Goal: Check status: Check status

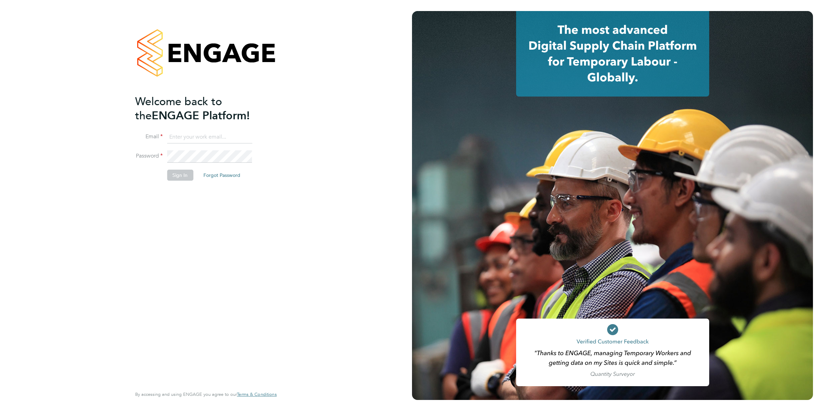
type input "Joanne@f-mead.com"
click at [188, 172] on button "Sign In" at bounding box center [180, 175] width 26 height 11
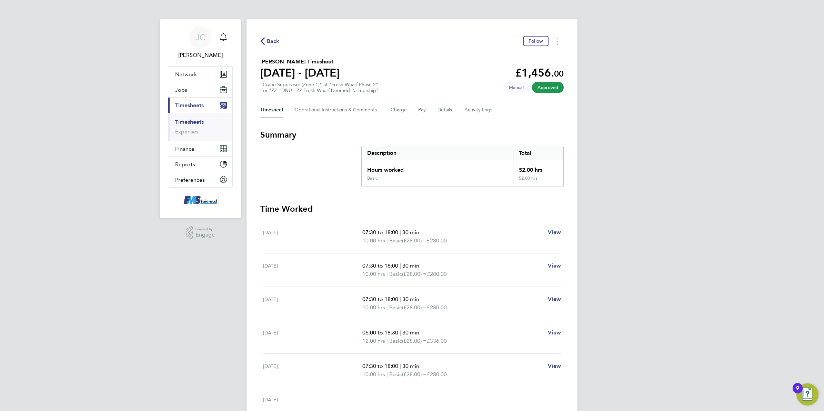
click at [263, 42] on icon "button" at bounding box center [262, 41] width 4 height 7
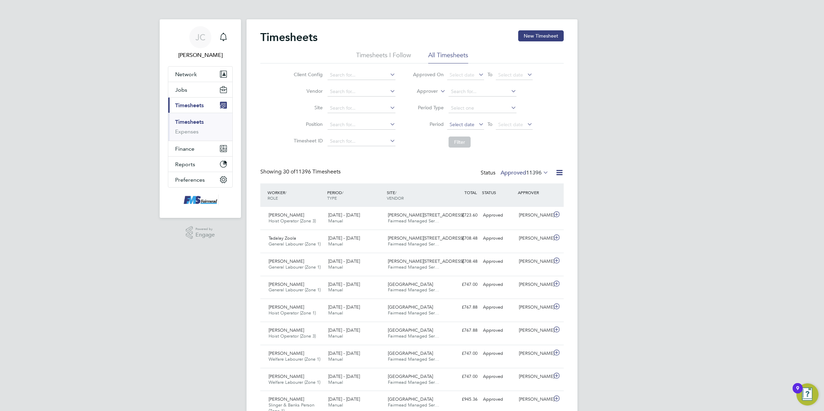
click at [467, 127] on span "Select date" at bounding box center [465, 124] width 37 height 9
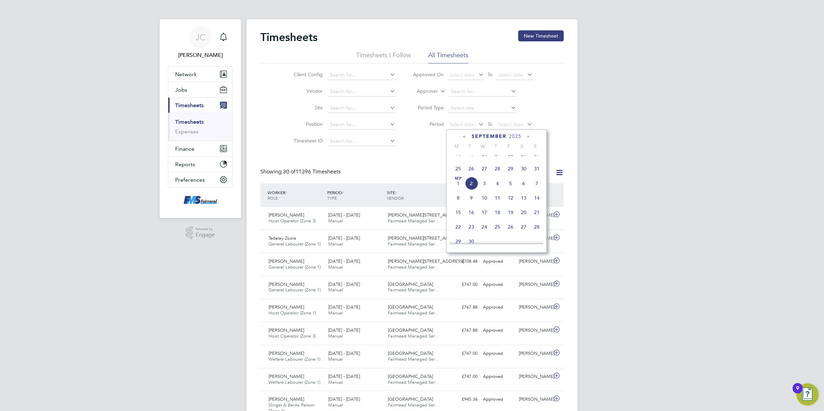
click at [461, 173] on span "25" at bounding box center [458, 168] width 13 height 13
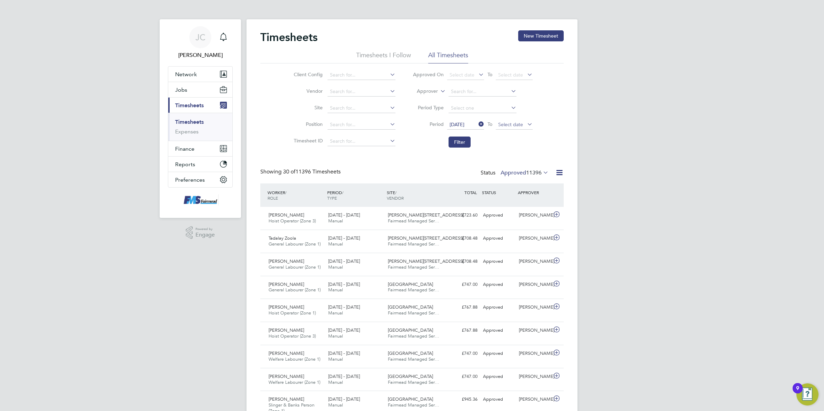
click at [506, 123] on span "Select date" at bounding box center [510, 124] width 25 height 6
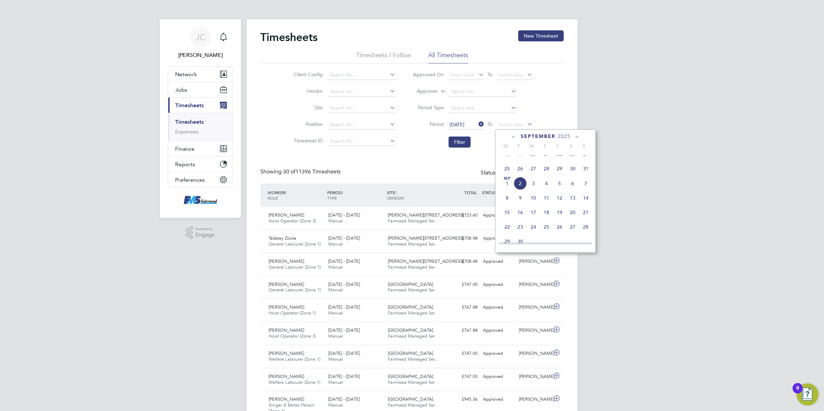
drag, startPoint x: 587, startPoint y: 176, endPoint x: 582, endPoint y: 176, distance: 5.2
click at [587, 175] on span "31" at bounding box center [586, 168] width 13 height 13
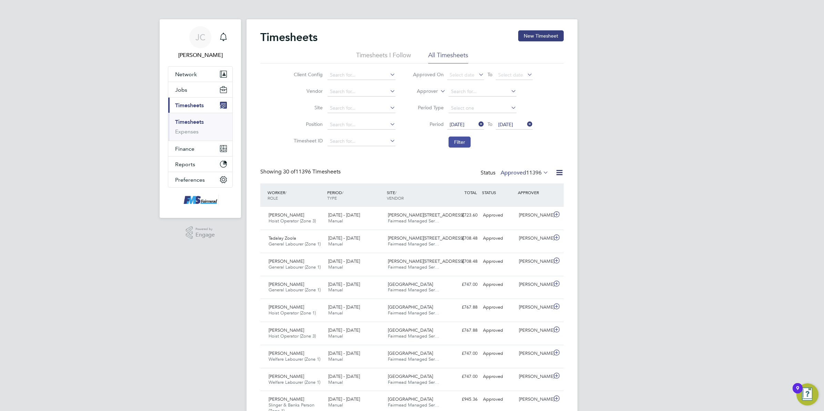
click at [468, 139] on button "Filter" at bounding box center [460, 142] width 22 height 11
click at [513, 175] on label "Approved 49" at bounding box center [529, 172] width 39 height 7
click at [528, 176] on label "Approved 49" at bounding box center [529, 172] width 39 height 7
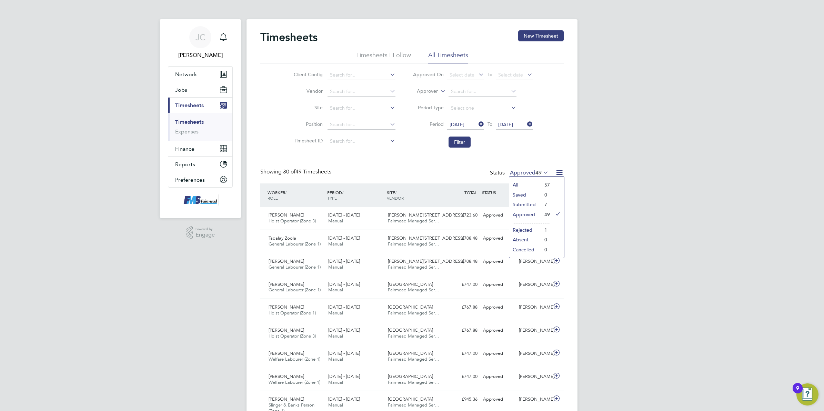
click at [536, 201] on li "Submitted" at bounding box center [526, 205] width 32 height 10
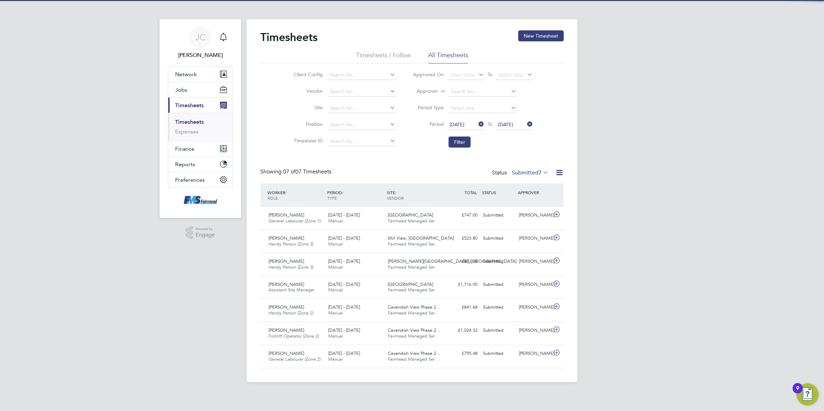
click at [641, 212] on div "[PERSON_NAME] Notifications Applications: Network Team Members Businesses Sites…" at bounding box center [412, 196] width 824 height 393
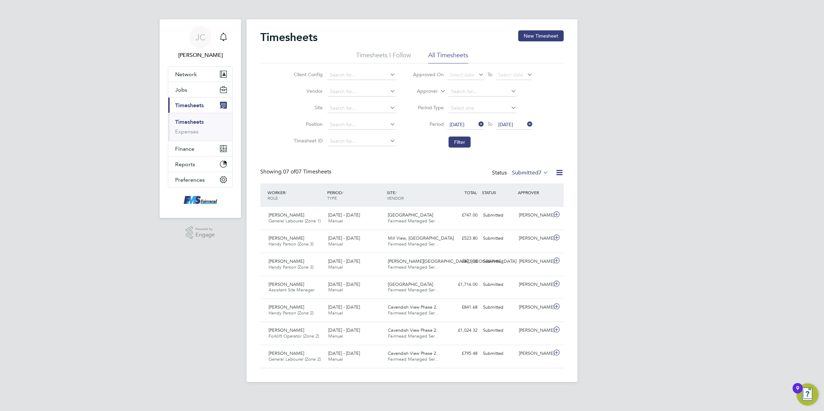
click at [747, 203] on div "[PERSON_NAME] Notifications Applications: Network Team Members Businesses Sites…" at bounding box center [412, 196] width 824 height 393
drag, startPoint x: 723, startPoint y: 213, endPoint x: 800, endPoint y: 194, distance: 79.6
click at [723, 213] on div "[PERSON_NAME] Notifications Applications: Network Team Members Businesses Sites…" at bounding box center [412, 196] width 824 height 393
click at [600, 187] on div "[PERSON_NAME] Notifications Applications: Network Team Members Businesses Sites…" at bounding box center [412, 196] width 824 height 393
